Goal: Information Seeking & Learning: Compare options

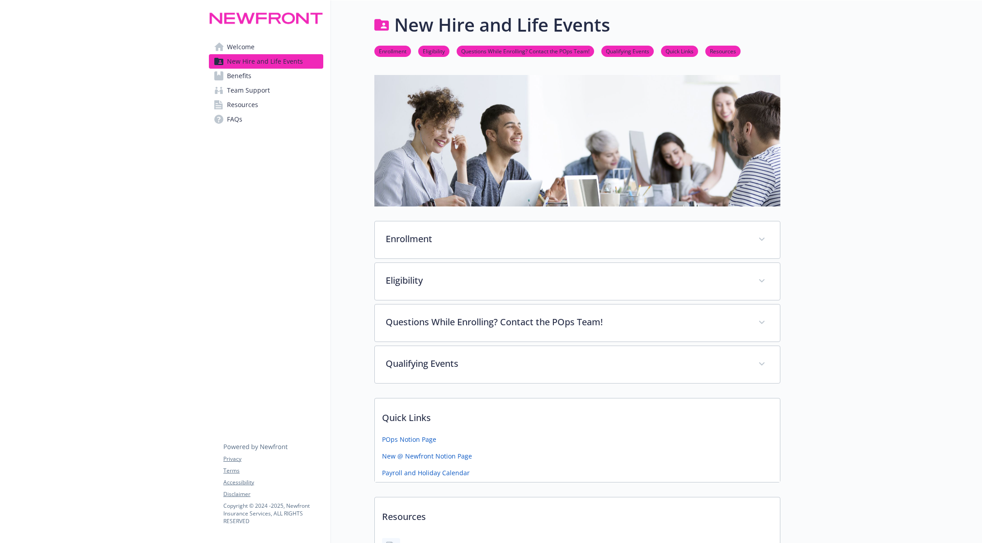
scroll to position [0, 0]
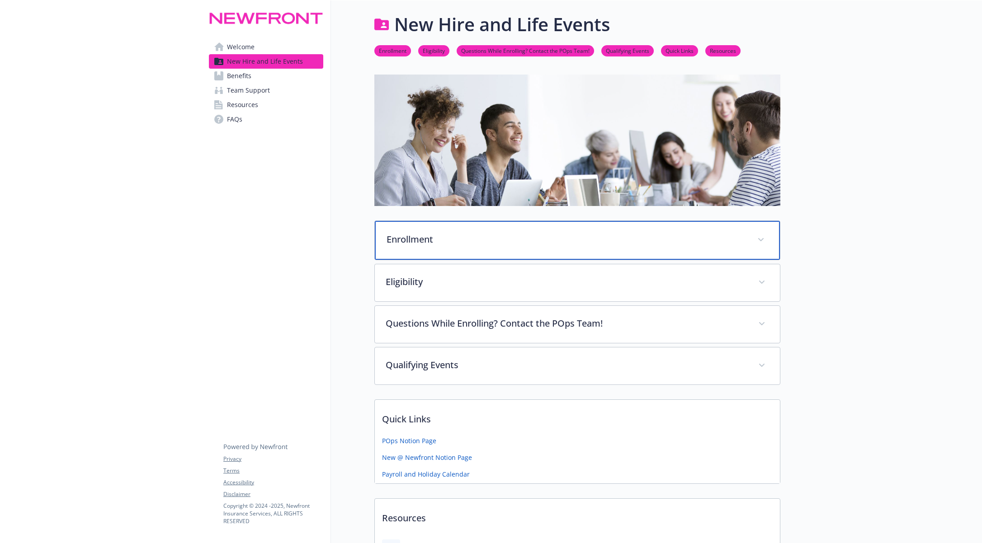
click at [455, 245] on div "Enrollment" at bounding box center [577, 240] width 405 height 39
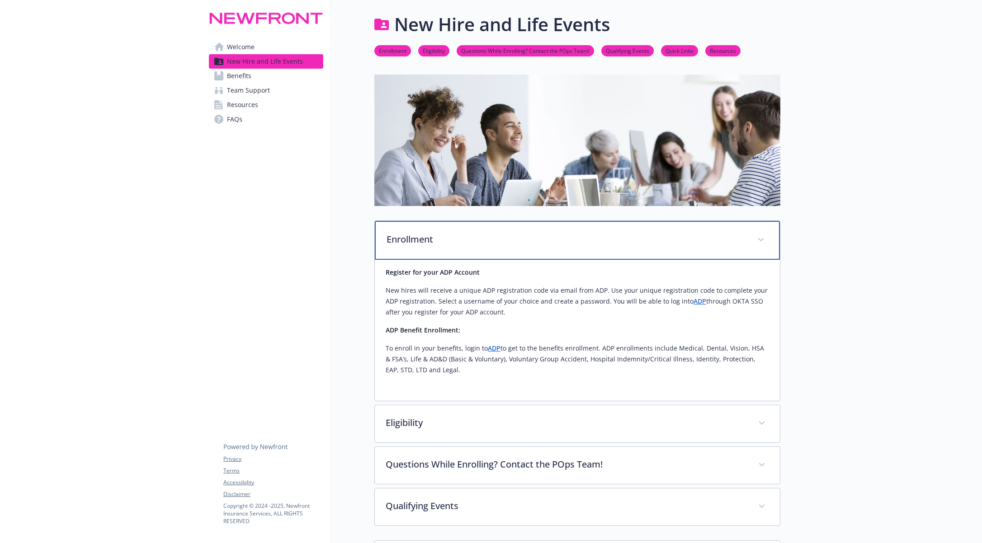
scroll to position [1, 0]
click at [454, 244] on p "Enrollment" at bounding box center [567, 239] width 360 height 14
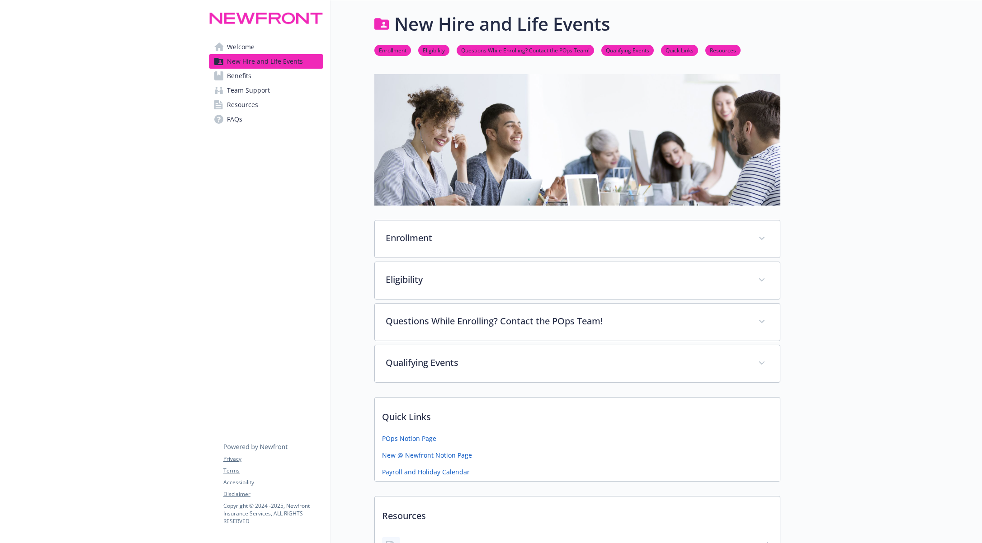
click at [236, 80] on span "Benefits" at bounding box center [239, 76] width 24 height 14
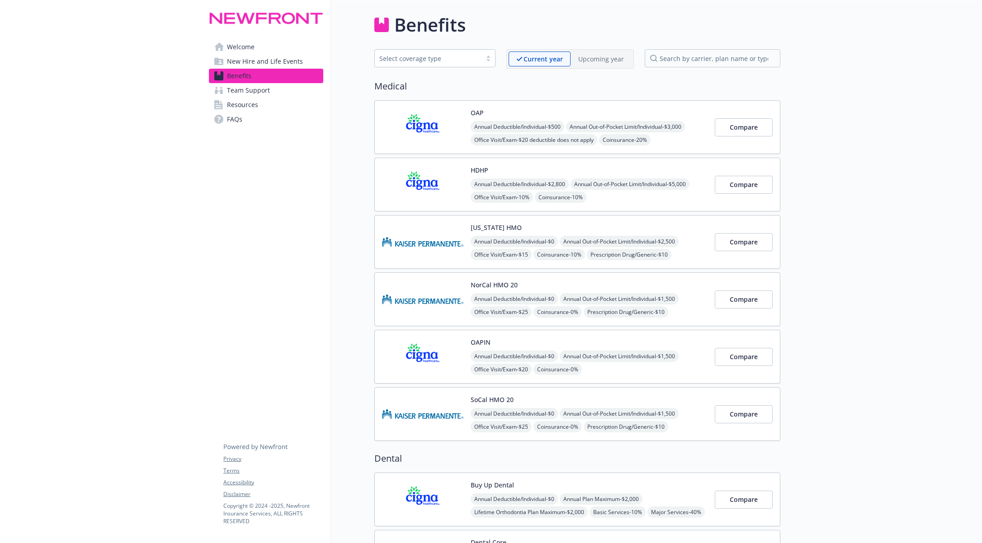
scroll to position [3, 0]
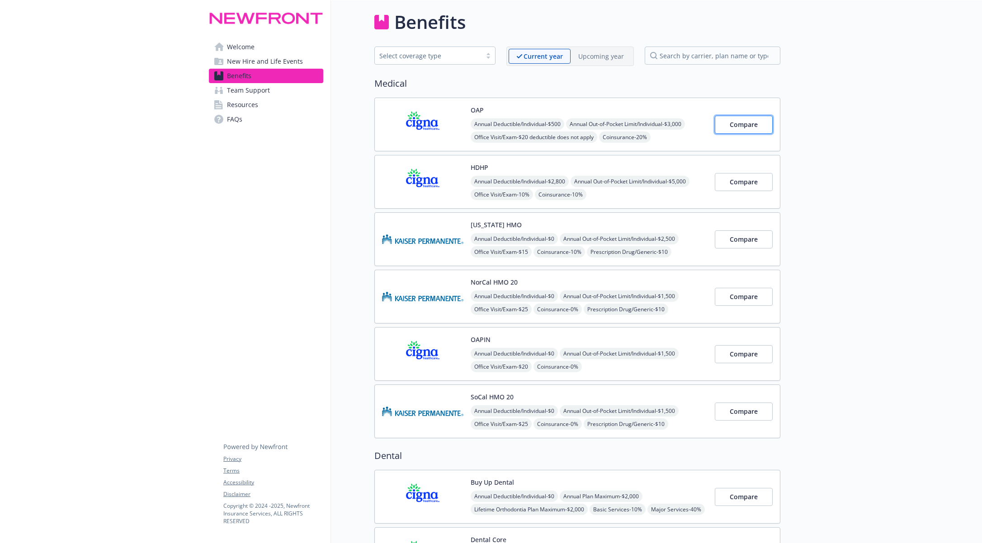
click at [728, 124] on button "Compare" at bounding box center [744, 125] width 58 height 18
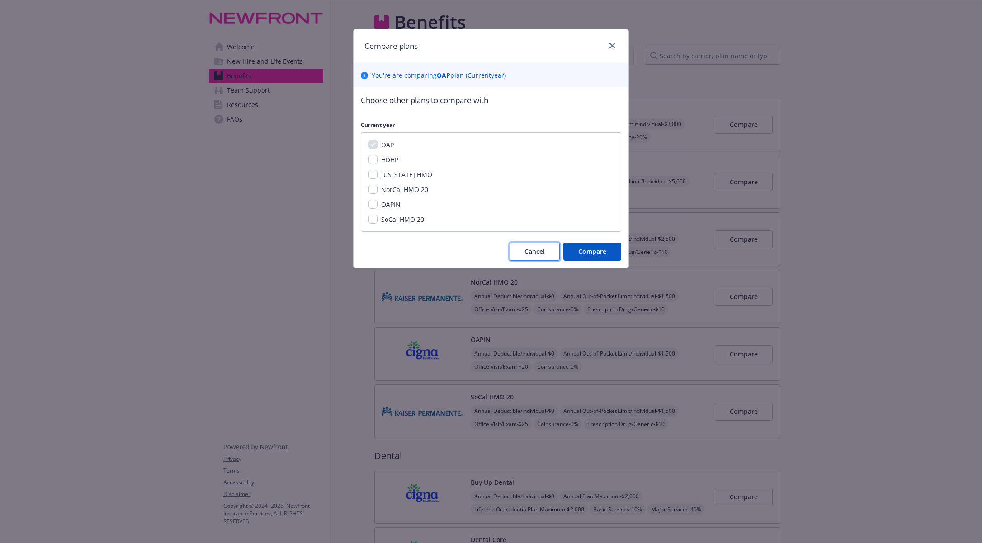
click at [540, 245] on button "Cancel" at bounding box center [534, 252] width 50 height 18
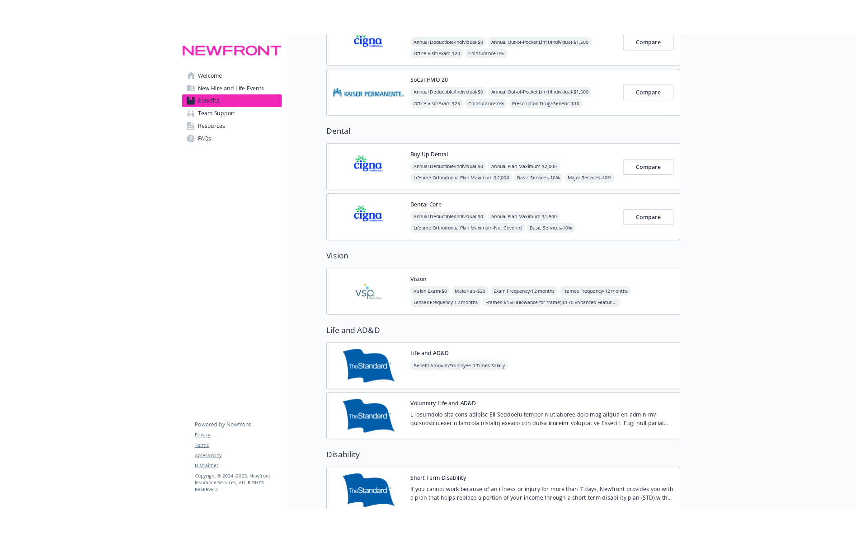
scroll to position [0, 0]
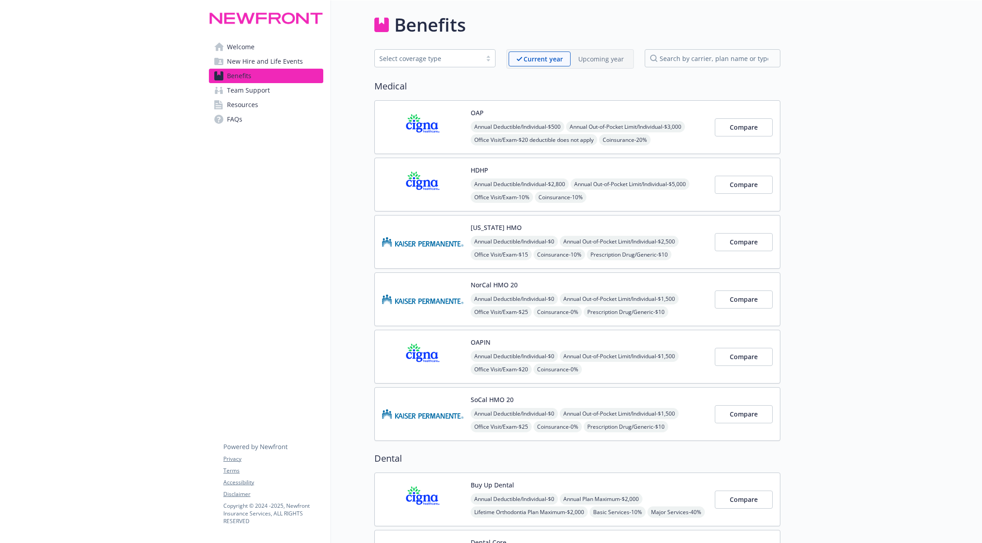
click at [446, 58] on div "Select coverage type" at bounding box center [428, 58] width 98 height 9
